Goal: Information Seeking & Learning: Check status

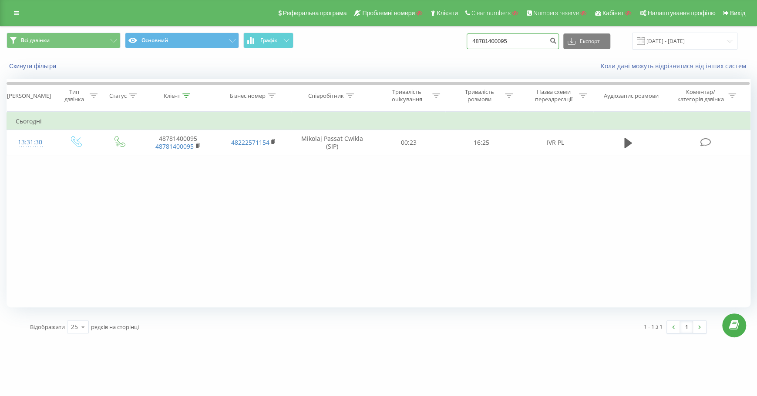
click at [539, 44] on input "48781400095" at bounding box center [512, 41] width 92 height 16
type input "4"
paste input "380960227286"
type input "380960227286"
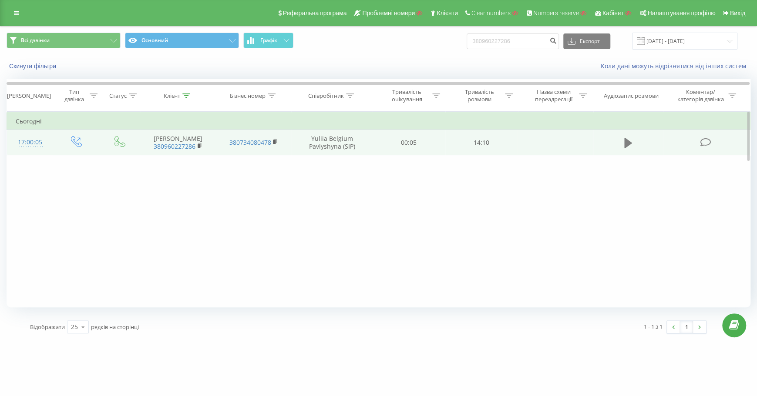
click at [630, 146] on icon at bounding box center [628, 143] width 8 height 10
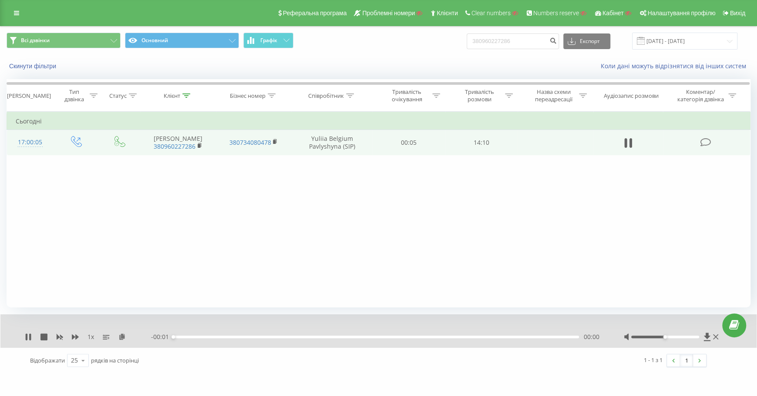
click at [705, 147] on icon at bounding box center [705, 142] width 11 height 9
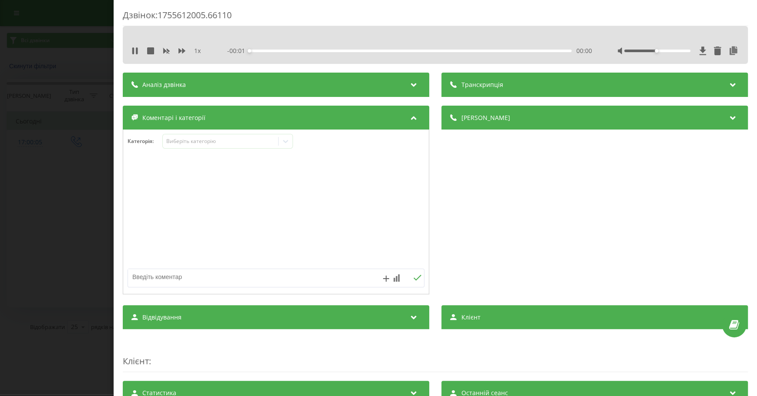
click at [727, 85] on icon at bounding box center [732, 83] width 10 height 9
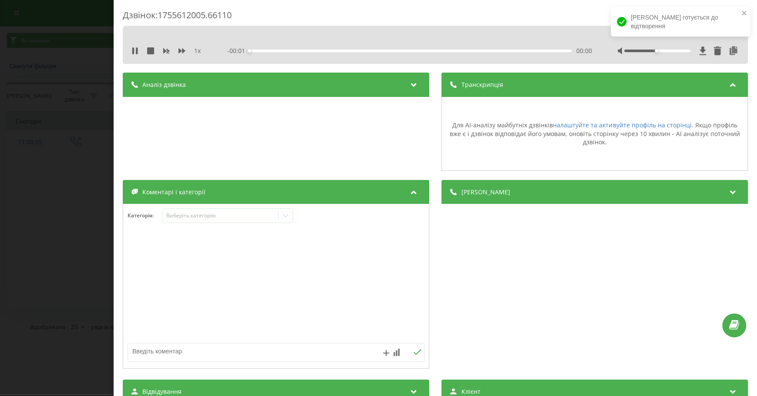
click at [97, 121] on div "Дзвінок : 1755612005.66110 1 x - 00:01 00:00 00:00 Транскрипція Для AI-аналізу …" at bounding box center [378, 198] width 757 height 396
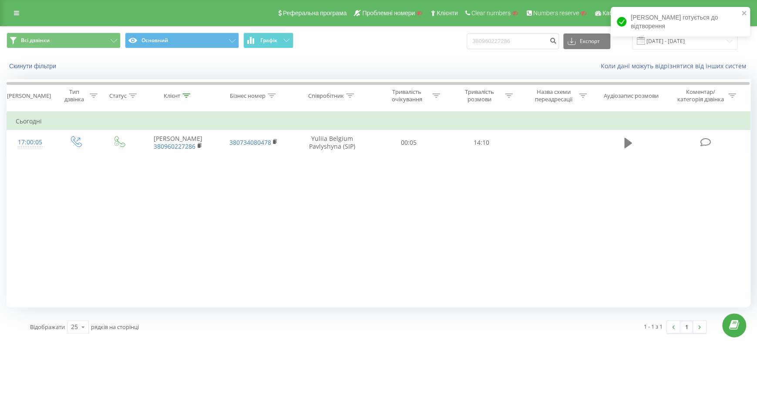
click at [633, 146] on button at bounding box center [627, 143] width 13 height 13
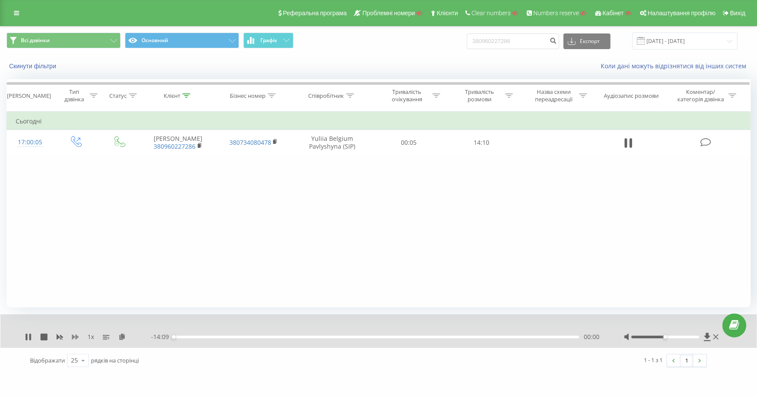
click at [76, 335] on icon at bounding box center [75, 337] width 7 height 5
click at [30, 335] on icon at bounding box center [30, 337] width 2 height 7
click at [28, 337] on icon at bounding box center [28, 337] width 5 height 7
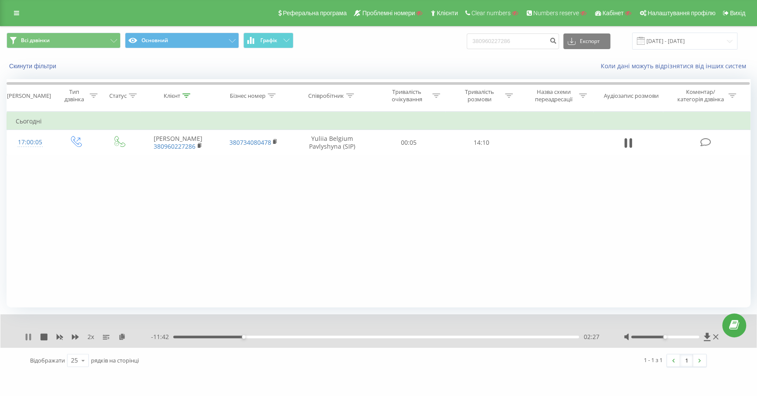
click at [27, 337] on icon at bounding box center [27, 337] width 2 height 7
click at [27, 339] on icon at bounding box center [28, 337] width 5 height 7
click at [75, 335] on icon at bounding box center [75, 337] width 7 height 7
click at [29, 337] on icon at bounding box center [28, 337] width 7 height 7
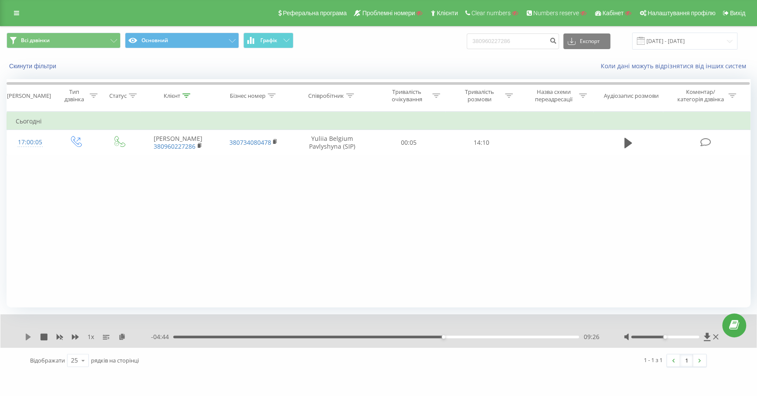
click at [29, 338] on icon at bounding box center [28, 337] width 5 height 7
click at [27, 336] on icon at bounding box center [27, 337] width 2 height 7
click at [29, 335] on icon at bounding box center [28, 337] width 7 height 7
click at [75, 338] on icon at bounding box center [75, 337] width 7 height 5
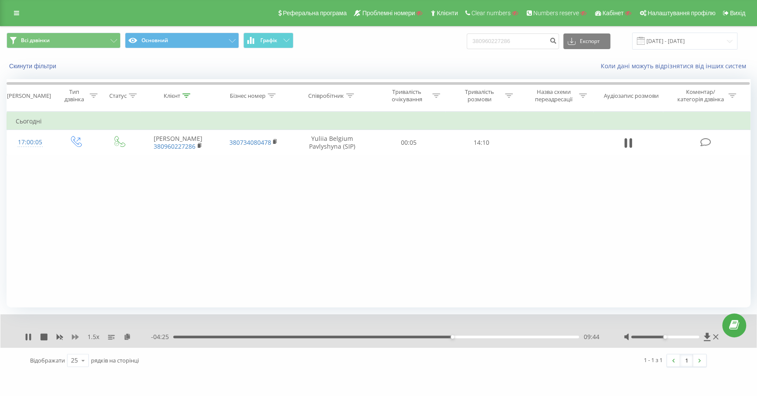
click at [75, 338] on icon at bounding box center [75, 337] width 7 height 5
click at [547, 46] on input "380960227286" at bounding box center [512, 41] width 92 height 16
type input "3"
paste input "380991005529"
type input "380991005529"
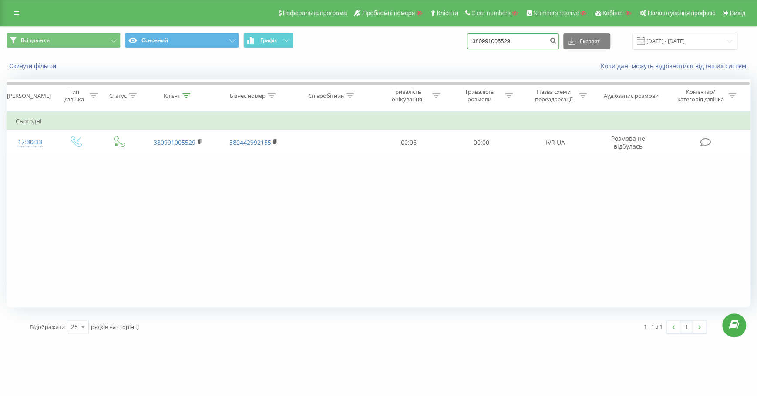
click at [538, 41] on input "380991005529" at bounding box center [512, 41] width 92 height 16
type input "3"
paste input "380991005529"
type input "380991005529"
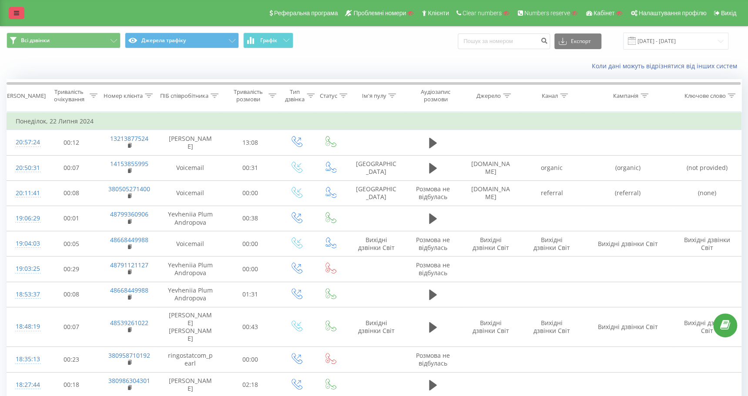
click at [14, 10] on link at bounding box center [17, 13] width 16 height 12
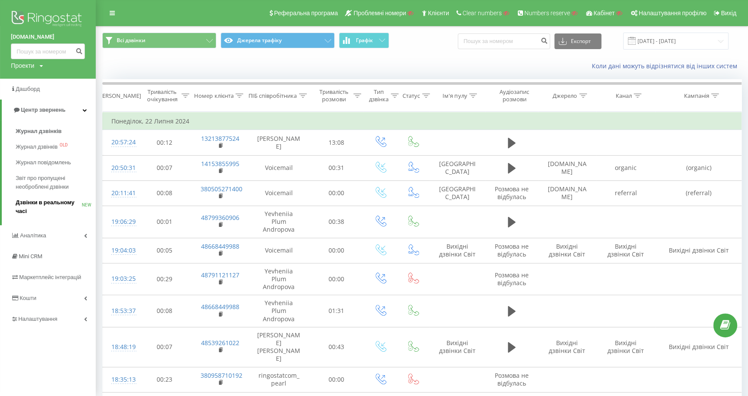
click at [62, 201] on span "Дзвінки в реальному часі" at bounding box center [49, 206] width 66 height 17
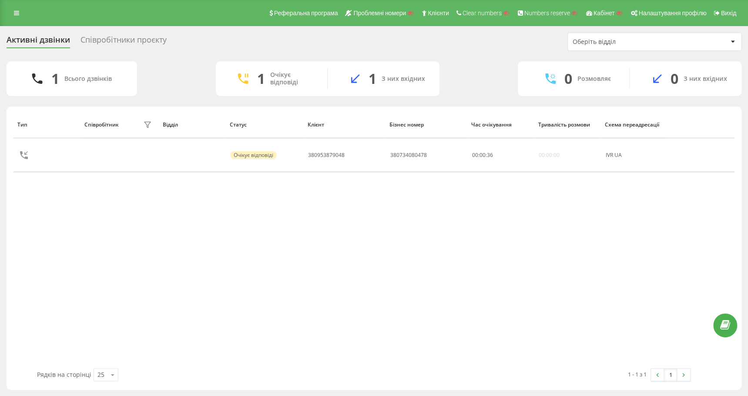
click at [208, 174] on table "Тип Співробітник фільтру Відділ Статус Клієнт Бізнес номер Час очікування Трива…" at bounding box center [373, 144] width 721 height 66
click at [149, 37] on div "Співробітники проєкту" at bounding box center [123, 41] width 86 height 13
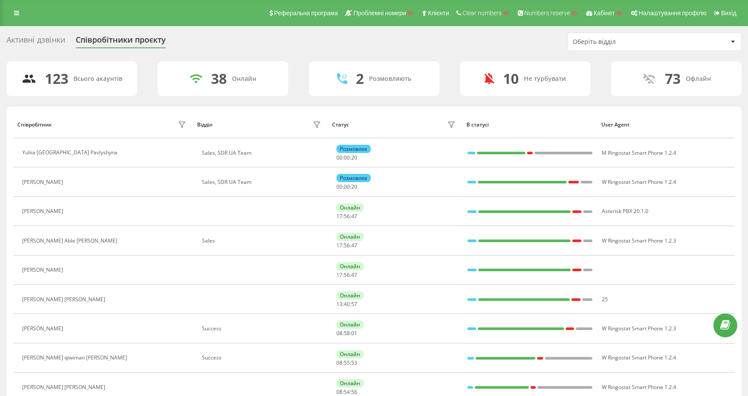
click at [47, 39] on div "Активні дзвінки" at bounding box center [36, 41] width 59 height 13
